Goal: Information Seeking & Learning: Learn about a topic

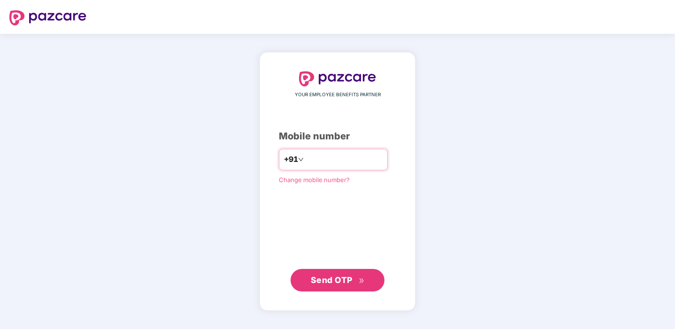
type input "**********"
click at [334, 282] on span "Send OTP" at bounding box center [332, 279] width 42 height 10
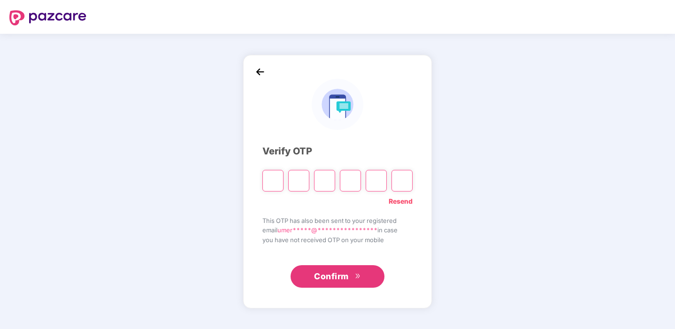
type input "*"
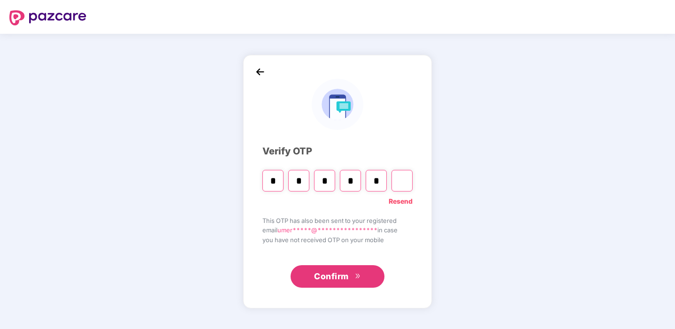
type input "*"
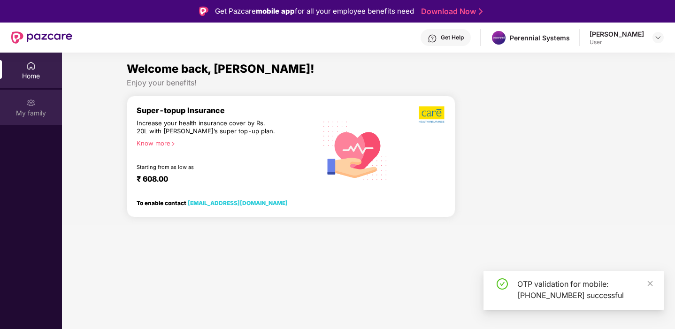
click at [30, 100] on img at bounding box center [30, 102] width 9 height 9
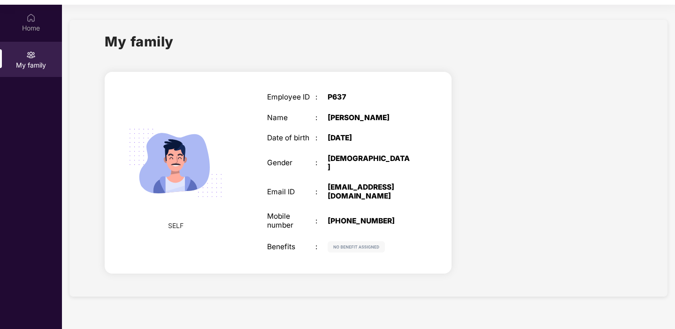
scroll to position [53, 0]
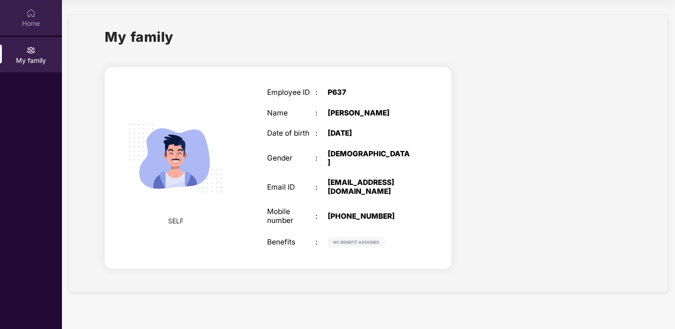
click at [34, 25] on div "Home" at bounding box center [31, 23] width 62 height 9
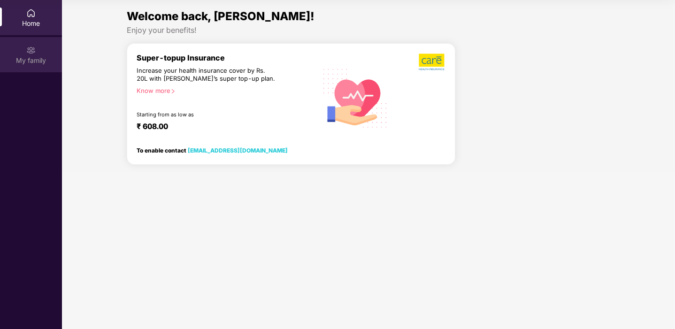
click at [32, 61] on div "My family" at bounding box center [31, 60] width 62 height 9
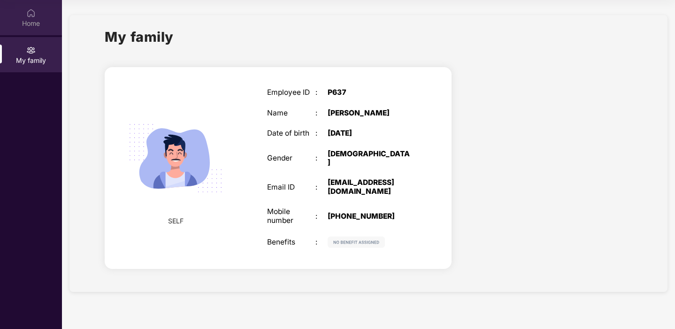
click at [34, 24] on div "Home" at bounding box center [31, 23] width 62 height 9
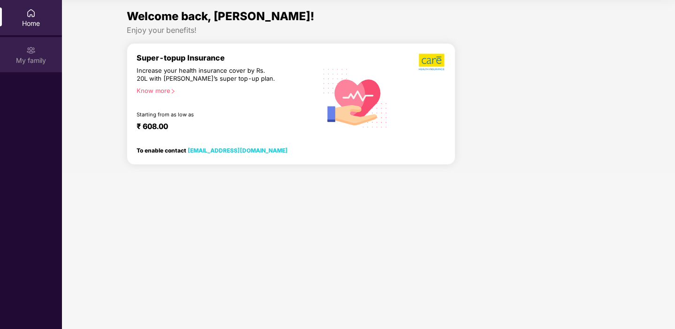
click at [35, 56] on div "My family" at bounding box center [31, 60] width 62 height 9
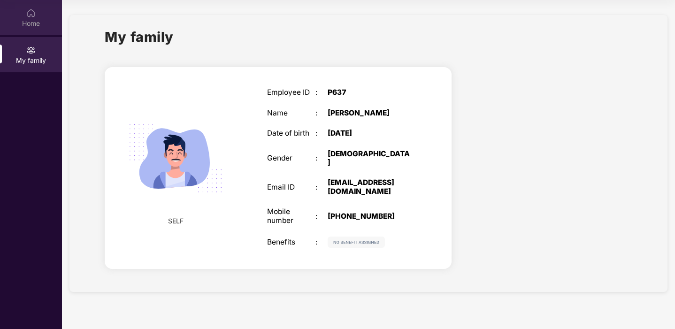
click at [32, 10] on img at bounding box center [30, 12] width 9 height 9
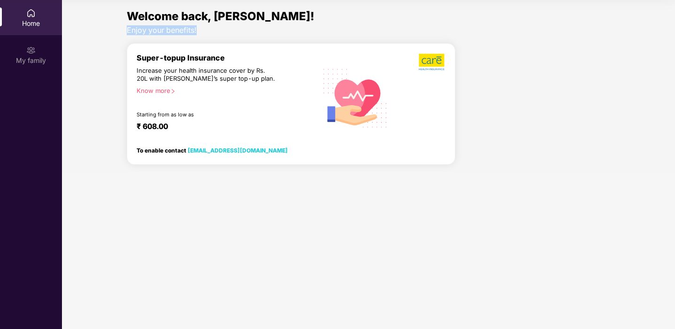
drag, startPoint x: 123, startPoint y: 27, endPoint x: 252, endPoint y: 28, distance: 129.5
click at [252, 28] on div "Welcome back, [PERSON_NAME]! Enjoy your benefits!" at bounding box center [368, 22] width 491 height 28
drag, startPoint x: 137, startPoint y: 75, endPoint x: 342, endPoint y: 78, distance: 205.1
click at [339, 78] on div "Super-topup Insurance Increase your health insurance cover by Rs. 20L with [PER…" at bounding box center [291, 98] width 309 height 90
click at [262, 34] on div "Enjoy your benefits!" at bounding box center [369, 30] width 484 height 10
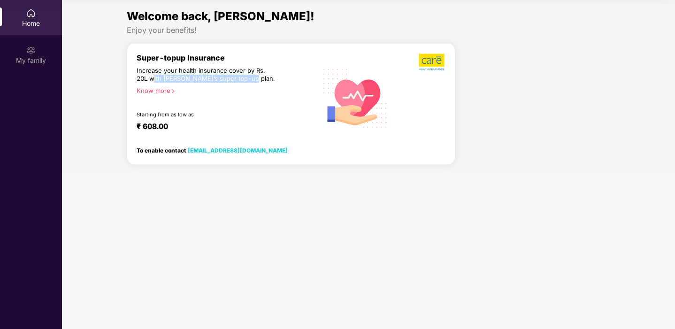
drag, startPoint x: 139, startPoint y: 77, endPoint x: 250, endPoint y: 74, distance: 110.3
click at [250, 74] on div "Increase your health insurance cover by Rs. 20L with [PERSON_NAME]’s super top-…" at bounding box center [207, 75] width 140 height 16
click at [162, 91] on div "Know more" at bounding box center [224, 90] width 175 height 7
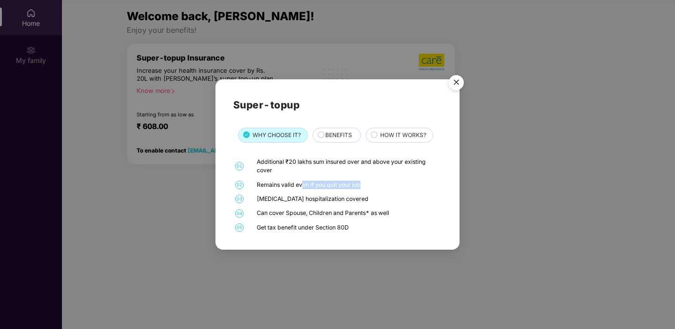
drag, startPoint x: 299, startPoint y: 185, endPoint x: 363, endPoint y: 183, distance: 63.4
click at [363, 183] on div "Remains valid even if you quit your job" at bounding box center [348, 185] width 183 height 8
drag, startPoint x: 258, startPoint y: 201, endPoint x: 340, endPoint y: 200, distance: 82.1
click at [340, 201] on div "[MEDICAL_DATA] hospitalization covered" at bounding box center [348, 199] width 183 height 8
drag, startPoint x: 289, startPoint y: 213, endPoint x: 366, endPoint y: 213, distance: 77.4
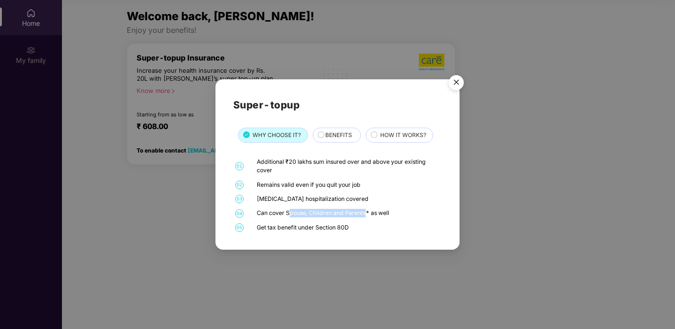
click at [366, 213] on div "Can cover Spouse, Children and Parents* as well" at bounding box center [348, 213] width 183 height 8
click at [370, 212] on div "Can cover Spouse, Children and Parents* as well" at bounding box center [348, 213] width 183 height 8
drag, startPoint x: 370, startPoint y: 212, endPoint x: 255, endPoint y: 213, distance: 115.4
click at [255, 213] on div "04 Can cover Spouse, Children and Parents* as well" at bounding box center [337, 213] width 209 height 8
drag, startPoint x: 259, startPoint y: 226, endPoint x: 338, endPoint y: 222, distance: 79.8
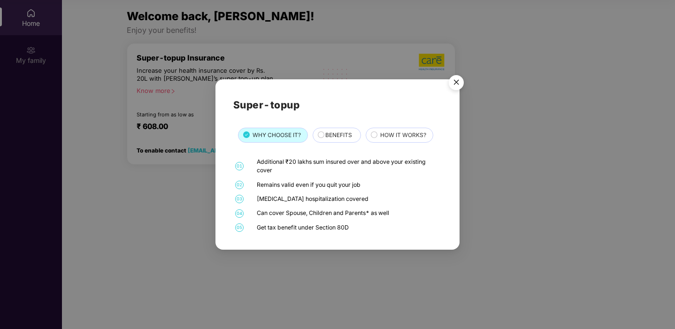
click at [338, 222] on div "01 Additional ₹20 lakhs sum insured over and above your existing cover 02 Remai…" at bounding box center [337, 195] width 209 height 75
drag, startPoint x: 351, startPoint y: 229, endPoint x: 245, endPoint y: 228, distance: 105.6
click at [245, 228] on div "05 Get tax benefit under Section 80D" at bounding box center [337, 227] width 209 height 8
click at [335, 137] on span "BENEFITS" at bounding box center [338, 135] width 27 height 9
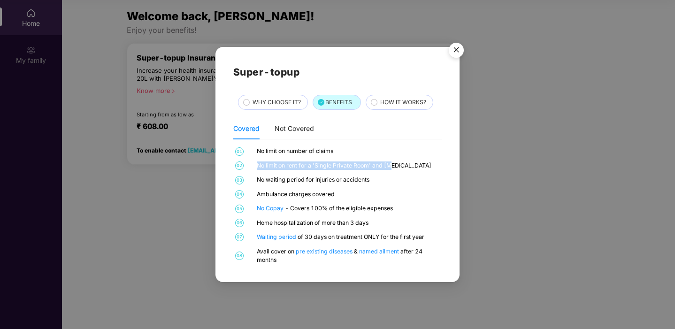
drag, startPoint x: 256, startPoint y: 168, endPoint x: 388, endPoint y: 167, distance: 132.3
click at [388, 167] on div "No limit on rent for a 'Single Private Room' and [MEDICAL_DATA]" at bounding box center [348, 165] width 183 height 8
drag, startPoint x: 259, startPoint y: 180, endPoint x: 371, endPoint y: 182, distance: 112.2
click at [371, 182] on div "No waiting period for injuries or accidents" at bounding box center [348, 179] width 183 height 8
drag, startPoint x: 259, startPoint y: 196, endPoint x: 344, endPoint y: 196, distance: 85.9
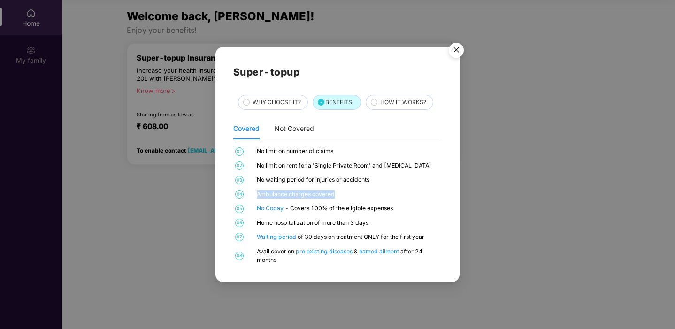
click at [344, 196] on div "Ambulance charges covered" at bounding box center [348, 194] width 183 height 8
drag, startPoint x: 394, startPoint y: 209, endPoint x: 299, endPoint y: 210, distance: 95.3
click at [299, 210] on div "No Copay - Covers 100% of the eligible expenses" at bounding box center [348, 208] width 183 height 8
drag, startPoint x: 257, startPoint y: 224, endPoint x: 381, endPoint y: 223, distance: 124.3
click at [381, 223] on div "Home hospitalization of more than 3 days" at bounding box center [348, 223] width 183 height 8
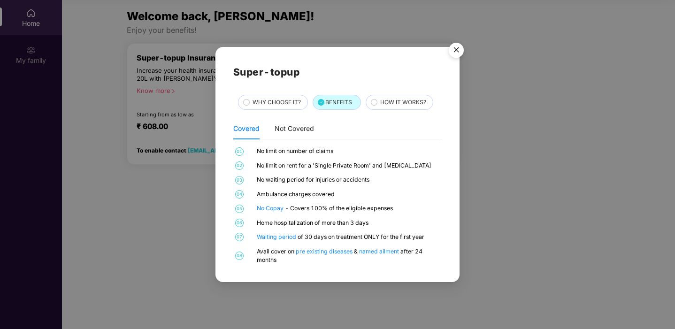
click at [379, 99] on div "HOW IT WORKS?" at bounding box center [401, 103] width 53 height 10
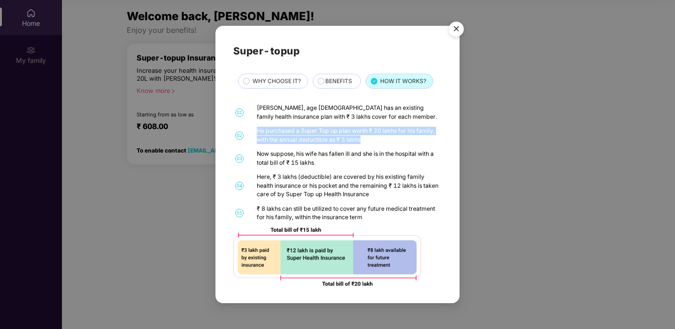
drag, startPoint x: 258, startPoint y: 131, endPoint x: 362, endPoint y: 139, distance: 104.0
click at [362, 139] on div "He purchased a Super Top up plan worth ₹ 20 lakhs for his family, with the annu…" at bounding box center [348, 135] width 183 height 17
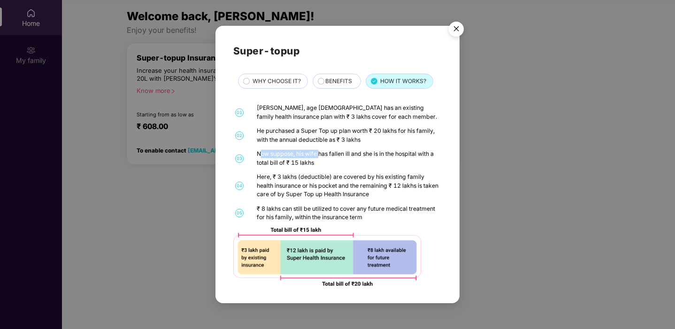
drag, startPoint x: 262, startPoint y: 153, endPoint x: 318, endPoint y: 153, distance: 55.8
click at [318, 153] on div "Now suppose, his wife has fallen ill and she is in the hospital with a total bi…" at bounding box center [348, 158] width 183 height 17
drag, startPoint x: 266, startPoint y: 109, endPoint x: 386, endPoint y: 108, distance: 120.1
click at [386, 108] on div "[PERSON_NAME], age [DEMOGRAPHIC_DATA] has an existing family health insurance p…" at bounding box center [348, 112] width 183 height 17
click at [376, 110] on div "[PERSON_NAME], age [DEMOGRAPHIC_DATA] has an existing family health insurance p…" at bounding box center [348, 112] width 183 height 17
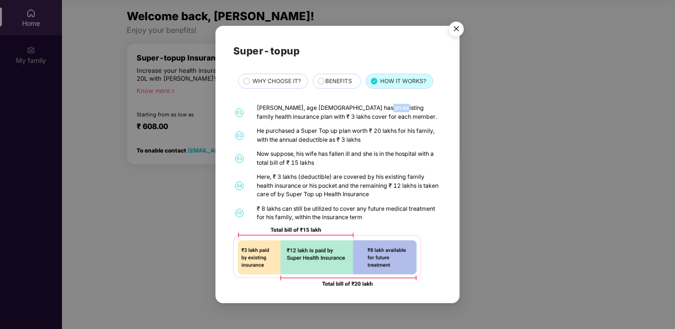
click at [376, 110] on div "[PERSON_NAME], age [DEMOGRAPHIC_DATA] has an existing family health insurance p…" at bounding box center [348, 112] width 183 height 17
drag, startPoint x: 257, startPoint y: 108, endPoint x: 357, endPoint y: 115, distance: 100.6
click at [357, 115] on div "[PERSON_NAME], age [DEMOGRAPHIC_DATA] has an existing family health insurance p…" at bounding box center [348, 112] width 183 height 17
drag, startPoint x: 266, startPoint y: 134, endPoint x: 366, endPoint y: 132, distance: 100.0
click at [366, 132] on div "He purchased a Super Top up plan worth ₹ 20 lakhs for his family, with the annu…" at bounding box center [348, 135] width 183 height 17
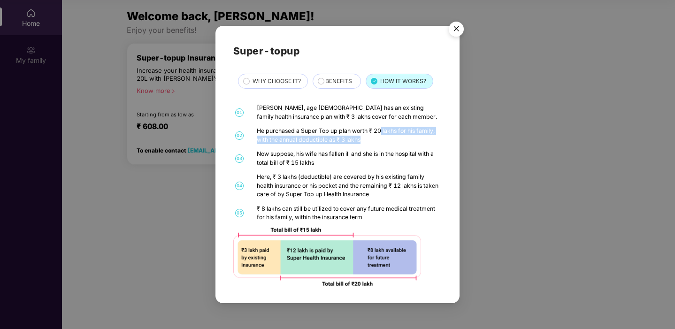
drag, startPoint x: 382, startPoint y: 133, endPoint x: 367, endPoint y: 141, distance: 17.2
click at [367, 141] on div "He purchased a Super Top up plan worth ₹ 20 lakhs for his family, with the annu…" at bounding box center [348, 135] width 183 height 17
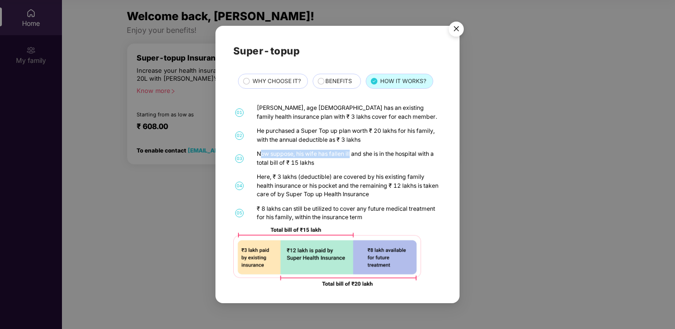
drag, startPoint x: 260, startPoint y: 155, endPoint x: 355, endPoint y: 154, distance: 94.8
click at [354, 154] on div "Now suppose, his wife has fallen ill and she is in the hospital with a total bi…" at bounding box center [348, 158] width 183 height 17
drag, startPoint x: 276, startPoint y: 164, endPoint x: 320, endPoint y: 163, distance: 43.7
click at [320, 163] on div "Now suppose, his wife has fallen ill and she is in the hospital with a total bi…" at bounding box center [348, 158] width 183 height 17
drag, startPoint x: 277, startPoint y: 179, endPoint x: 371, endPoint y: 179, distance: 94.3
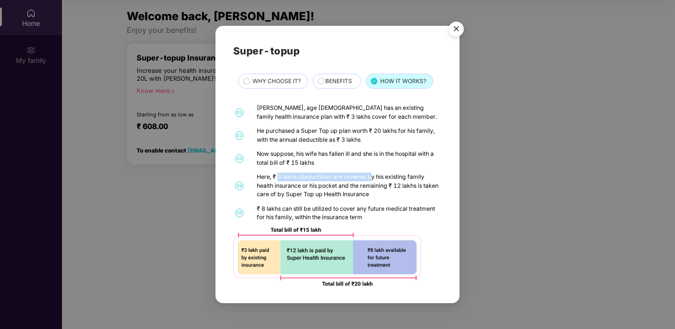
click at [371, 179] on div "Here, ₹ 3 lakhs (deductible) are covered by his existing family health insuranc…" at bounding box center [348, 186] width 183 height 26
drag, startPoint x: 290, startPoint y: 195, endPoint x: 368, endPoint y: 196, distance: 78.4
click at [368, 196] on div "Here, ₹ 3 lakhs (deductible) are covered by his existing family health insuranc…" at bounding box center [348, 186] width 183 height 26
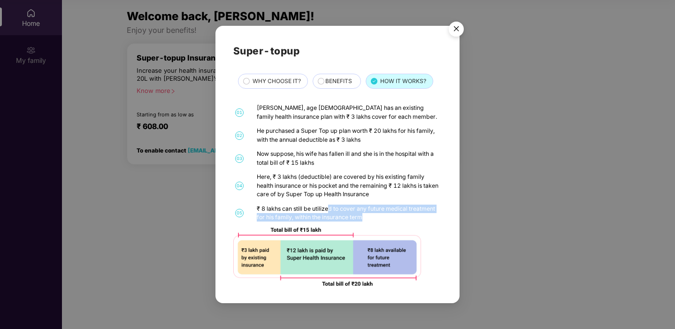
drag, startPoint x: 332, startPoint y: 212, endPoint x: 364, endPoint y: 219, distance: 33.0
click at [364, 219] on div "₹ 8 lakhs can still be utilized to cover any future medical treatment for his f…" at bounding box center [348, 213] width 183 height 17
click at [461, 30] on img "Close" at bounding box center [456, 30] width 26 height 26
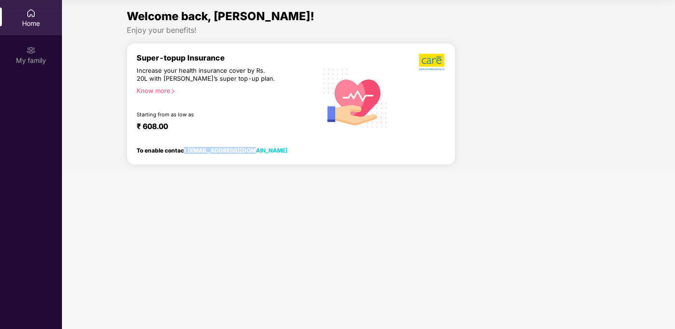
drag, startPoint x: 271, startPoint y: 148, endPoint x: 184, endPoint y: 149, distance: 87.3
click at [184, 149] on div "To enable contact [EMAIL_ADDRESS][DOMAIN_NAME]" at bounding box center [232, 148] width 191 height 13
click at [35, 43] on div "My family" at bounding box center [31, 54] width 62 height 35
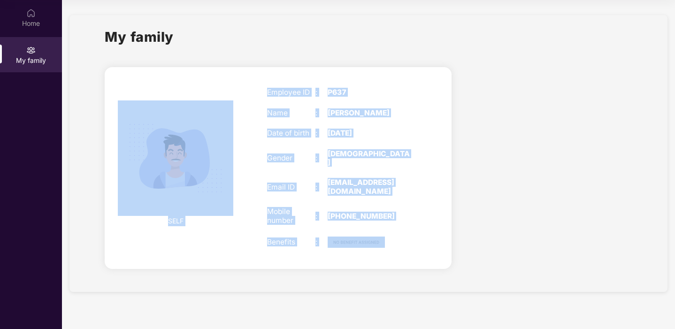
drag, startPoint x: 112, startPoint y: 68, endPoint x: 381, endPoint y: 248, distance: 323.6
click at [381, 248] on div "SELF Employee ID : P637 Name : [PERSON_NAME] Date of birth : [DEMOGRAPHIC_DATA]…" at bounding box center [278, 168] width 347 height 202
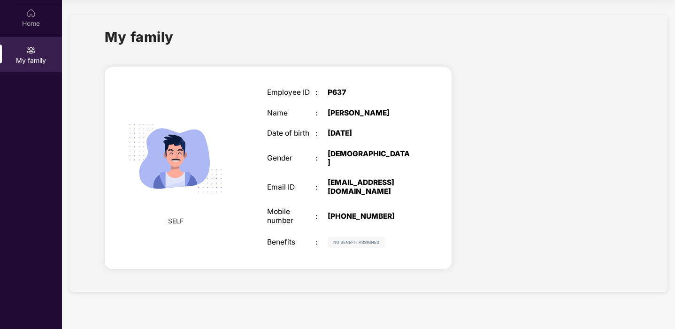
click at [496, 169] on div at bounding box center [549, 170] width 181 height 222
drag, startPoint x: 357, startPoint y: 95, endPoint x: 327, endPoint y: 94, distance: 30.0
click at [327, 94] on div "Employee ID : P637" at bounding box center [339, 92] width 145 height 8
